Goal: Task Accomplishment & Management: Complete application form

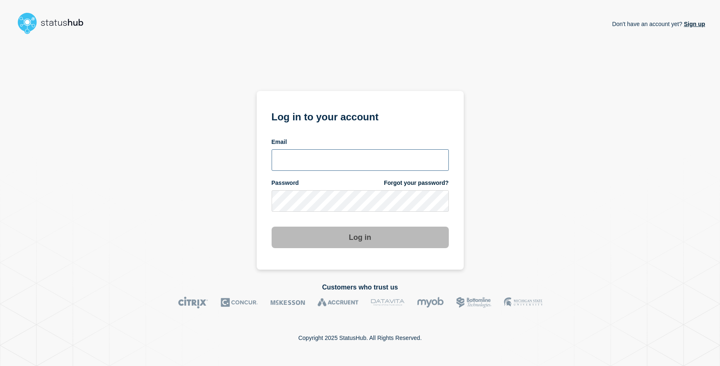
type input "[EMAIL_ADDRESS][DOMAIN_NAME]"
click at [366, 243] on button "Log in" at bounding box center [360, 238] width 177 height 22
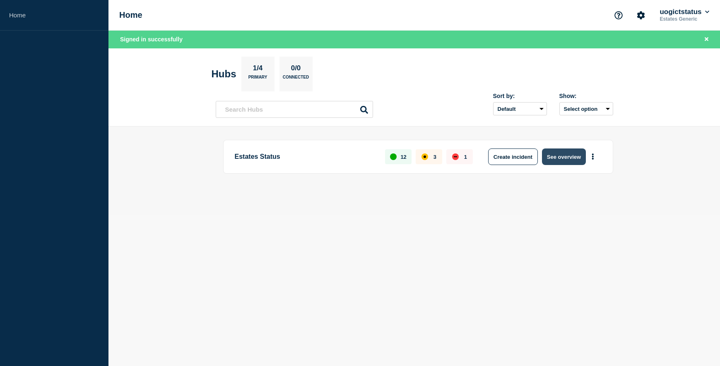
click at [566, 157] on button "See overview" at bounding box center [564, 157] width 44 height 17
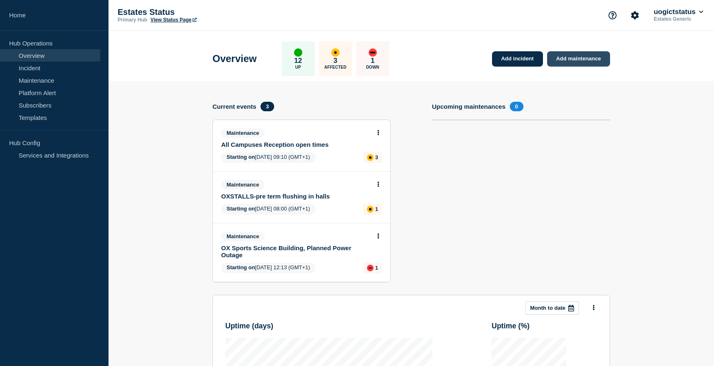
click at [571, 55] on link "Add maintenance" at bounding box center [578, 58] width 63 height 15
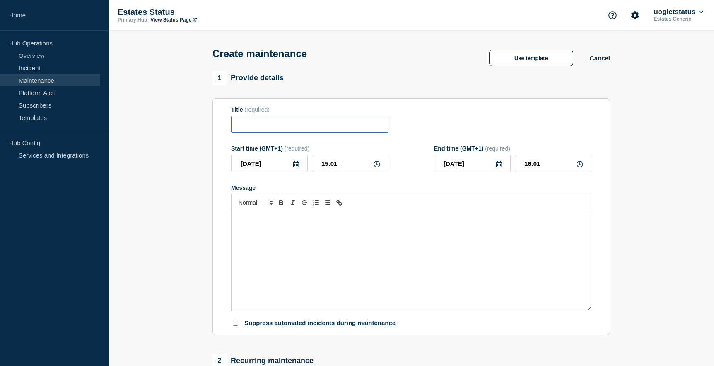
click at [261, 128] on input "Title" at bounding box center [309, 124] width 157 height 17
click at [271, 121] on input "OX" at bounding box center [309, 124] width 157 height 17
paste input "Temporary Removal of Car Parking Spaces"
type input "OX Temporary Removal of Car Parking Spaces"
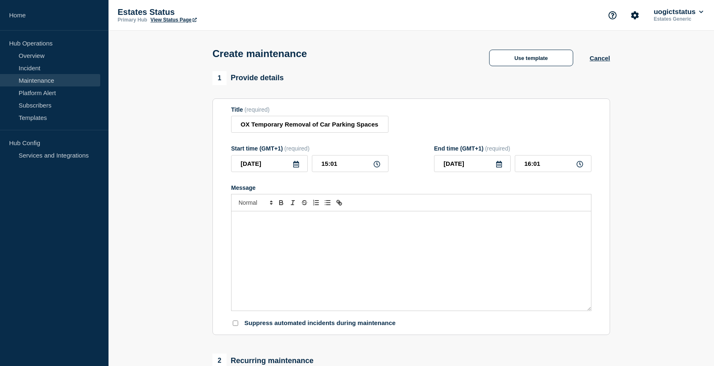
scroll to position [0, 0]
click at [499, 166] on icon at bounding box center [499, 164] width 6 height 7
click at [516, 242] on div "19" at bounding box center [515, 242] width 12 height 12
type input "[DATE]"
drag, startPoint x: 545, startPoint y: 166, endPoint x: 523, endPoint y: 165, distance: 22.4
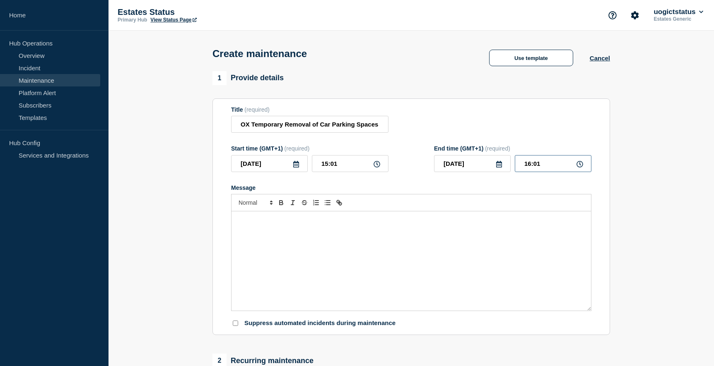
click at [523, 165] on input "16:01" at bounding box center [553, 163] width 77 height 17
type input "17:00"
click at [430, 238] on div "Message" at bounding box center [410, 261] width 359 height 99
click at [291, 239] on div "Message" at bounding box center [410, 261] width 359 height 99
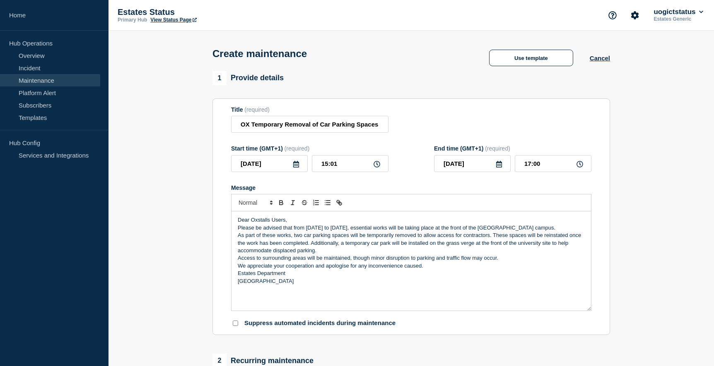
click at [291, 223] on p "Dear Oxstalls Users," at bounding box center [411, 220] width 347 height 7
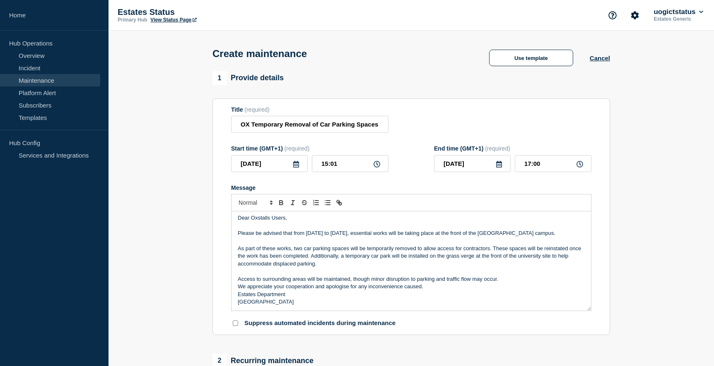
scroll to position [10, 0]
click at [433, 287] on p "We appreciate your cooperation and apologise for any inconvenience caused." at bounding box center [411, 286] width 347 height 7
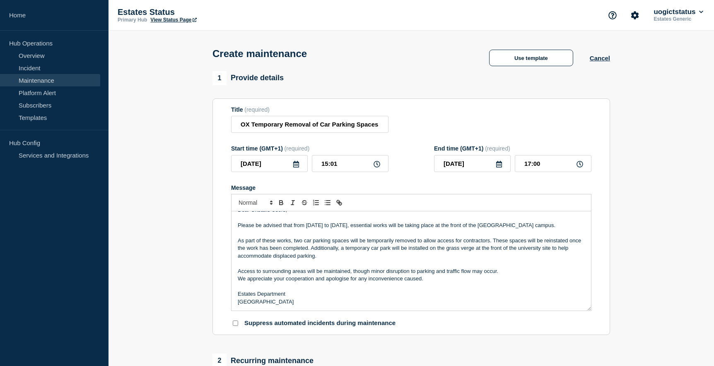
scroll to position [17, 0]
click at [240, 305] on p "[GEOGRAPHIC_DATA]" at bounding box center [411, 302] width 347 height 7
click at [506, 345] on div "1 Provide details Title (required) OX Temporary Removal of Car Parking Spaces S…" at bounding box center [411, 358] width 407 height 575
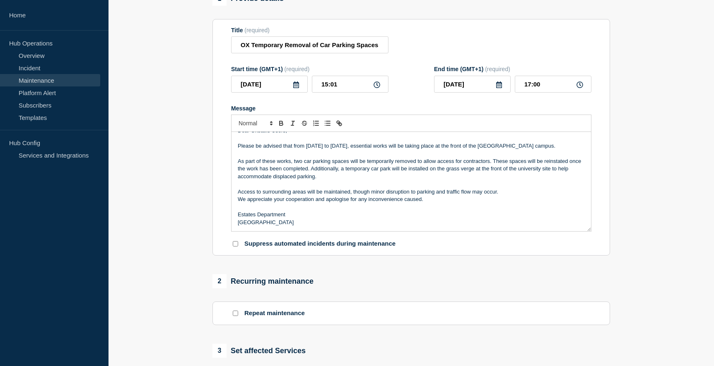
scroll to position [207, 0]
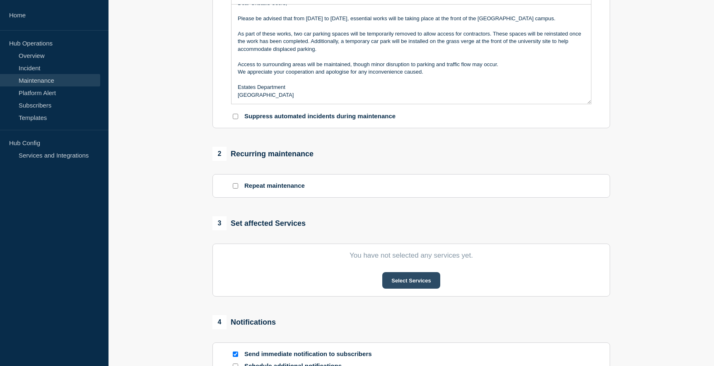
click at [417, 286] on button "Select Services" at bounding box center [411, 280] width 58 height 17
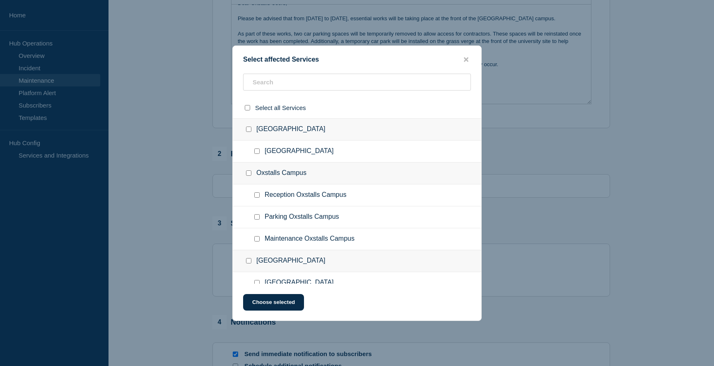
click at [256, 216] on input "Parking Oxstalls Campus checkbox" at bounding box center [256, 217] width 5 height 5
checkbox input "true"
click at [270, 303] on button "Choose selected" at bounding box center [273, 302] width 61 height 17
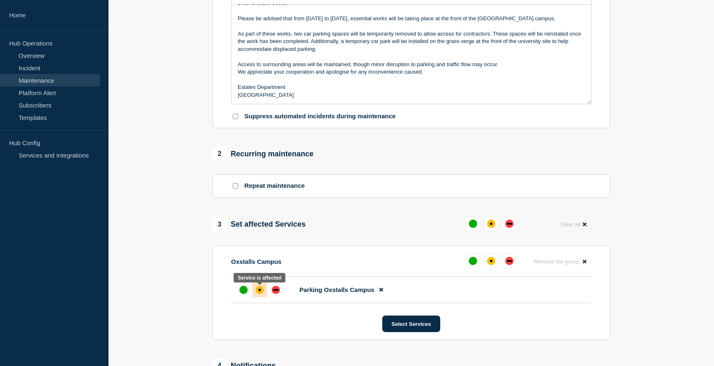
click at [261, 293] on div "affected" at bounding box center [260, 290] width 8 height 8
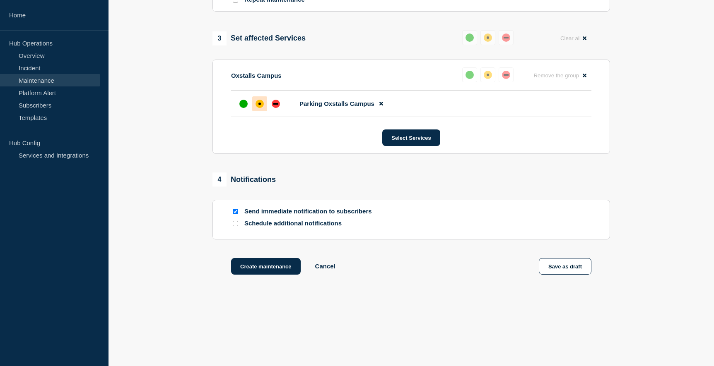
scroll to position [399, 0]
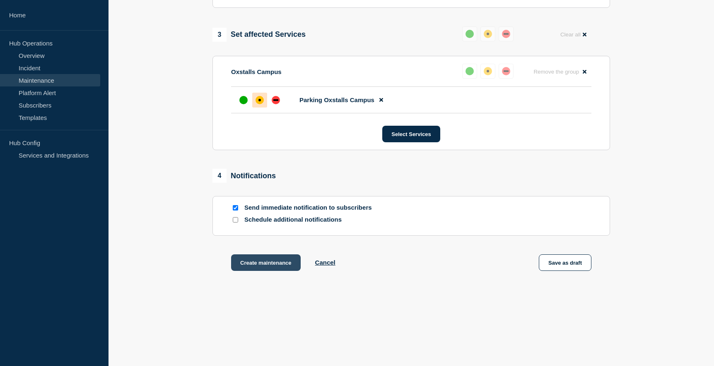
click at [263, 268] on button "Create maintenance" at bounding box center [266, 263] width 70 height 17
